Goal: Task Accomplishment & Management: Use online tool/utility

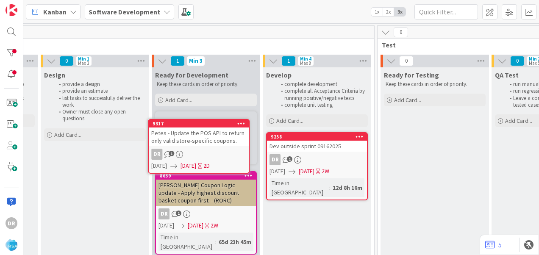
scroll to position [0, 1005]
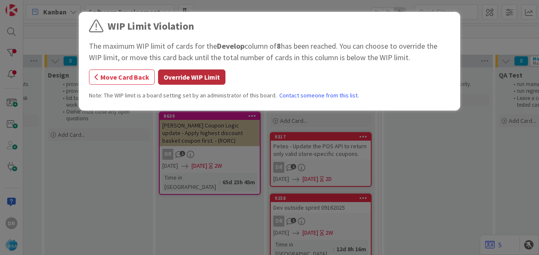
click at [197, 79] on button "Override WIP Limit" at bounding box center [191, 76] width 67 height 15
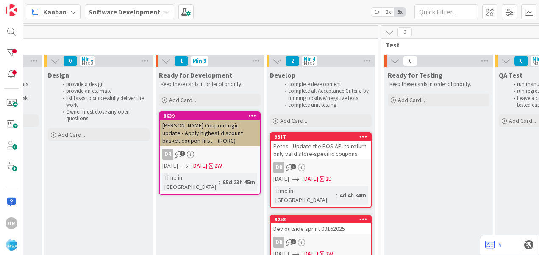
click at [330, 157] on div "Petes - Update the POS API to return only valid store-specific coupons." at bounding box center [321, 150] width 100 height 19
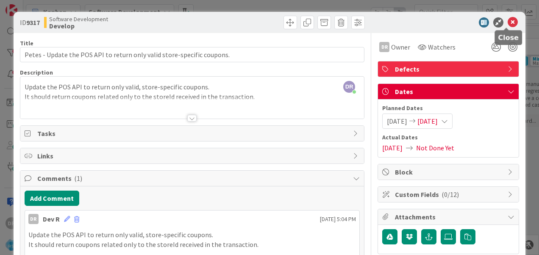
click at [508, 21] on icon at bounding box center [513, 22] width 10 height 10
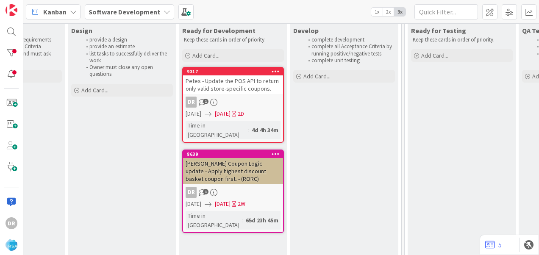
scroll to position [0, 981]
